Goal: Task Accomplishment & Management: Manage account settings

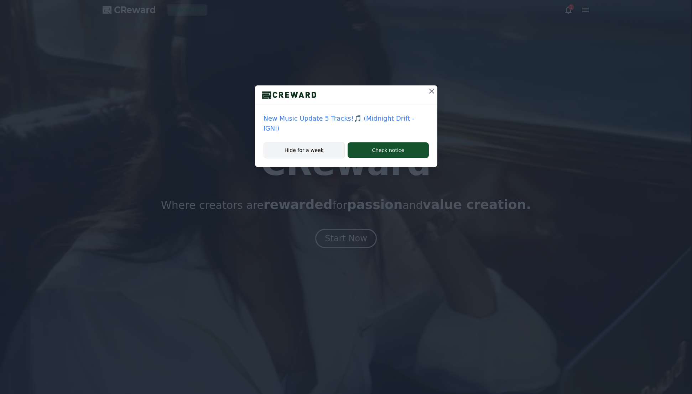
click at [312, 142] on button "Hide for a week" at bounding box center [304, 150] width 82 height 16
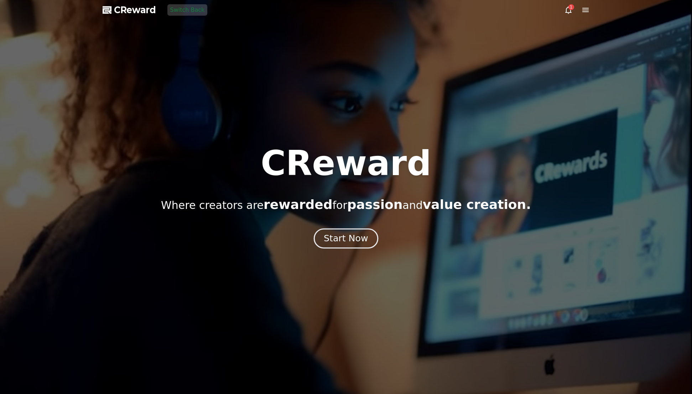
click at [338, 237] on div "Start Now" at bounding box center [346, 238] width 44 height 12
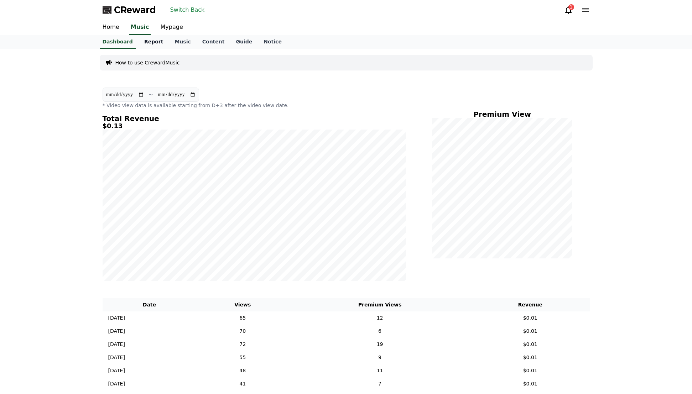
click at [146, 42] on link "Report" at bounding box center [153, 42] width 31 height 14
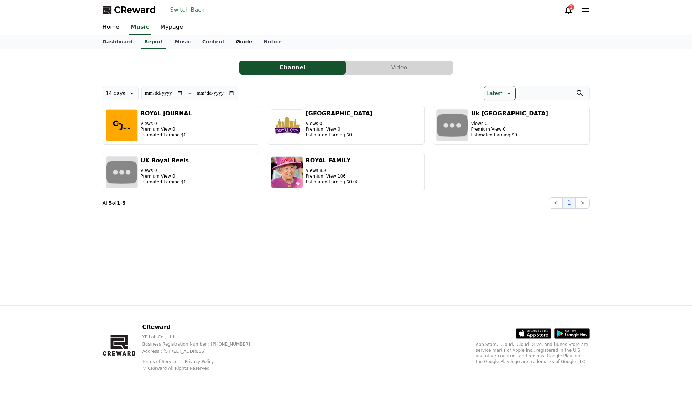
click at [238, 42] on link "Guide" at bounding box center [244, 42] width 28 height 14
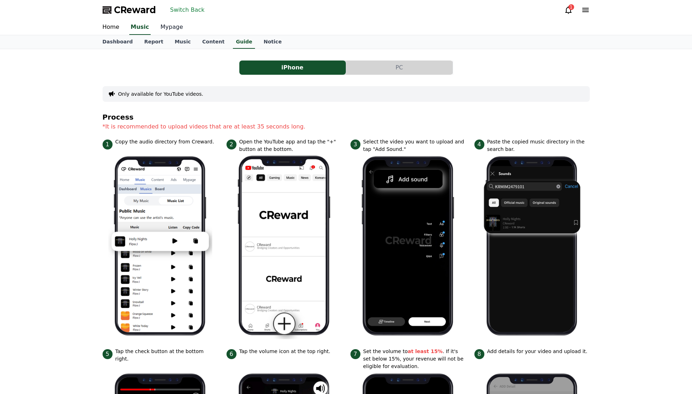
click at [166, 23] on link "Mypage" at bounding box center [172, 27] width 34 height 15
select select "**********"
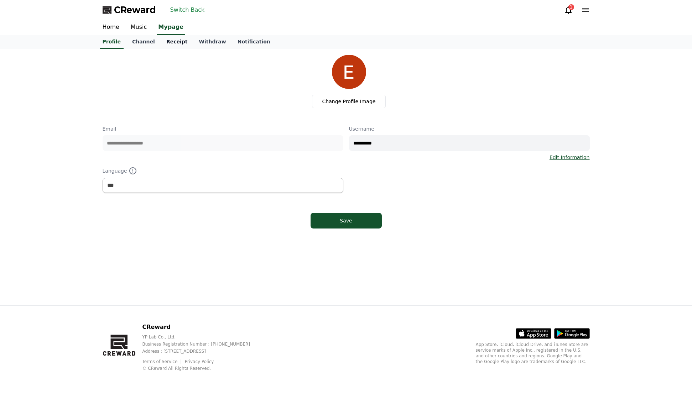
click at [168, 42] on link "Receipt" at bounding box center [177, 42] width 33 height 14
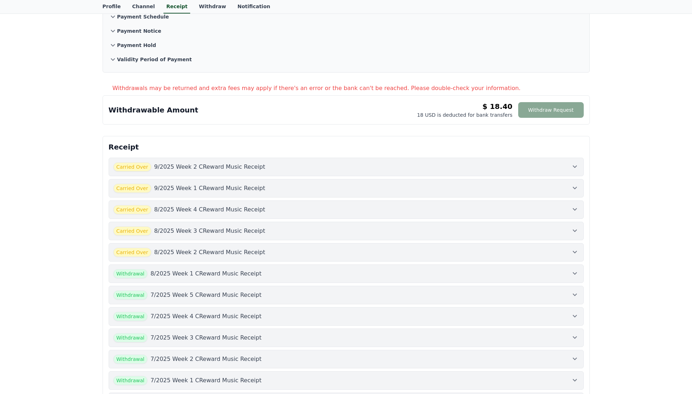
scroll to position [142, 0]
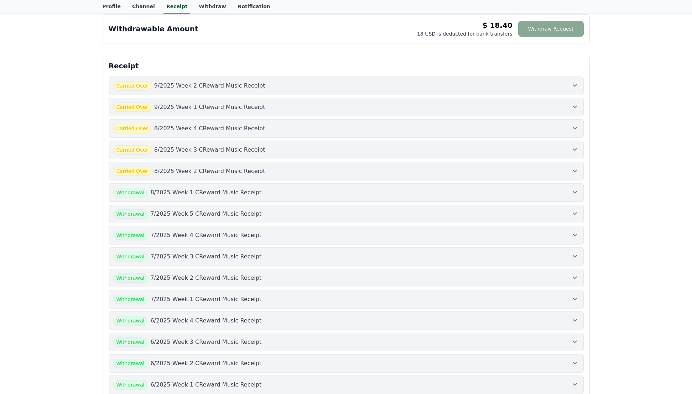
click at [143, 84] on span "Carried Over" at bounding box center [132, 85] width 38 height 9
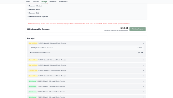
scroll to position [0, 0]
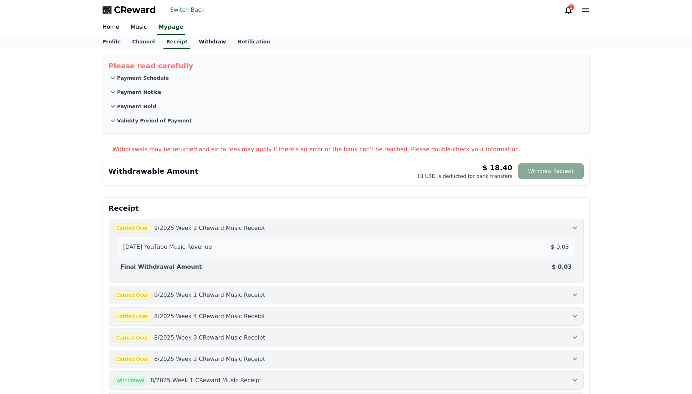
click at [196, 39] on link "Withdraw" at bounding box center [212, 42] width 38 height 14
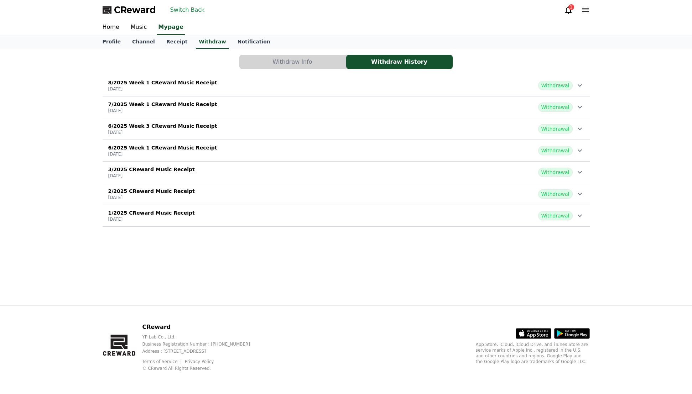
click at [591, 83] on div "Withdraw Info Withdraw History 8/2025 Week 1 CReward Music Receipt [DATE] Withd…" at bounding box center [346, 141] width 493 height 178
click at [582, 85] on icon at bounding box center [579, 85] width 9 height 9
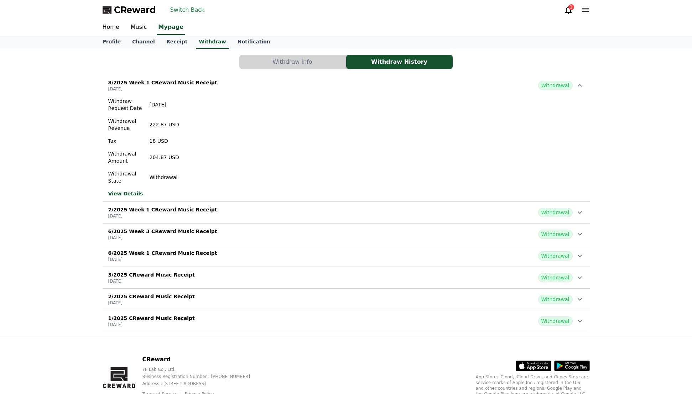
click at [643, 67] on div "Withdraw Info Withdraw History 8/2025 Week 1 CReward Music Receipt [DATE] Withd…" at bounding box center [346, 193] width 692 height 289
drag, startPoint x: 633, startPoint y: 134, endPoint x: 652, endPoint y: 132, distance: 19.7
click at [633, 134] on div "Withdraw Info Withdraw History 8/2025 Week 1 CReward Music Receipt [DATE] Withd…" at bounding box center [346, 193] width 692 height 289
click at [399, 142] on div "Withdraw Request Date [DATE] Withdrawal Revenue 222.87 USD Tax 18 USD Withdrawa…" at bounding box center [346, 147] width 487 height 105
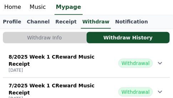
scroll to position [27, 0]
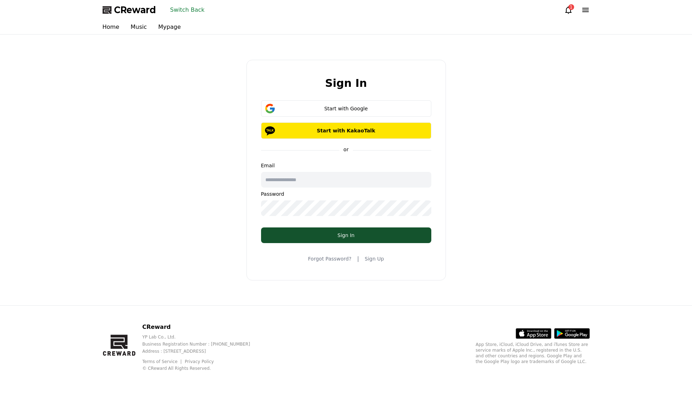
click at [173, 57] on div "Sign In Start with Google Start with KakaoTalk or Email Password Sign In Forgot…" at bounding box center [346, 169] width 493 height 265
click at [192, 10] on button "Switch Back" at bounding box center [187, 9] width 40 height 11
